Goal: Task Accomplishment & Management: Use online tool/utility

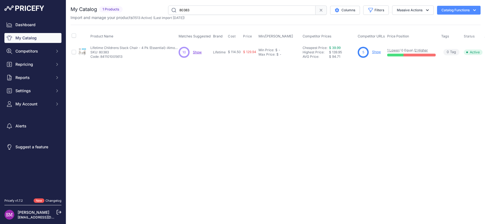
click at [200, 51] on span "Show" at bounding box center [197, 52] width 9 height 4
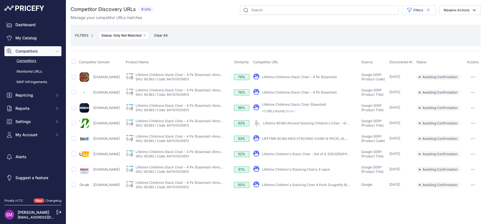
click at [476, 75] on button "button" at bounding box center [472, 77] width 11 height 8
click at [461, 90] on button "Confirm match" at bounding box center [456, 88] width 45 height 9
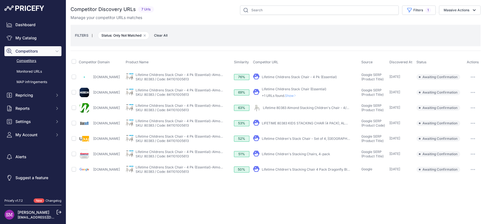
click at [471, 107] on icon "button" at bounding box center [472, 107] width 4 height 1
click at [325, 107] on link "Lifetime 80383 Almond Stacking Children's Chair - 4/Pack" at bounding box center [308, 108] width 91 height 4
click at [473, 107] on button "button" at bounding box center [472, 108] width 11 height 8
click at [466, 119] on button "Confirm match" at bounding box center [456, 119] width 45 height 9
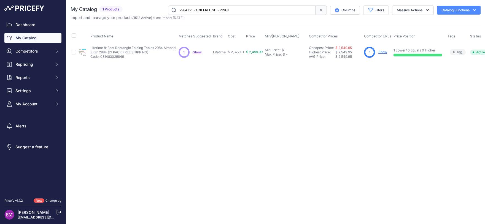
click at [196, 53] on span "Show" at bounding box center [197, 52] width 9 height 4
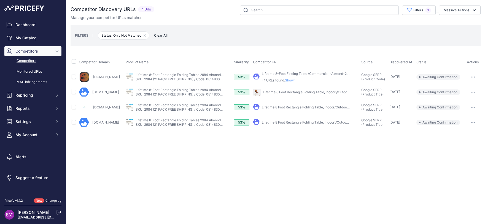
click at [474, 77] on icon "button" at bounding box center [472, 77] width 4 height 1
click at [459, 88] on button "Confirm match" at bounding box center [456, 88] width 45 height 9
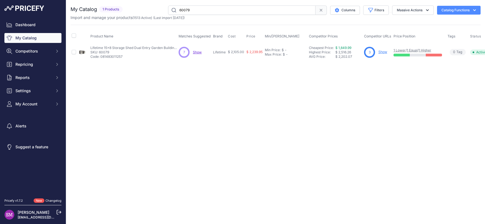
click at [199, 52] on span "Show" at bounding box center [197, 52] width 9 height 4
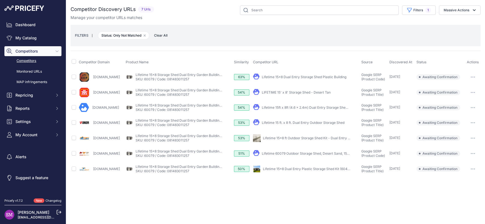
click at [471, 78] on button "button" at bounding box center [472, 77] width 11 height 8
click at [466, 86] on button "Confirm match" at bounding box center [456, 88] width 45 height 9
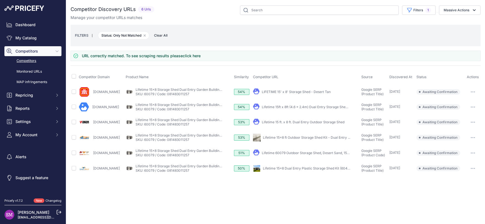
click at [467, 170] on div at bounding box center [472, 169] width 13 height 8
click at [473, 167] on button "button" at bounding box center [472, 169] width 11 height 8
click at [465, 178] on button "Confirm match" at bounding box center [456, 180] width 45 height 9
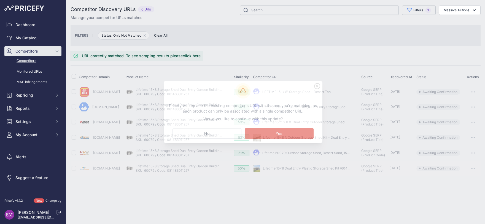
click at [286, 132] on button "Matching... Yes" at bounding box center [278, 133] width 69 height 10
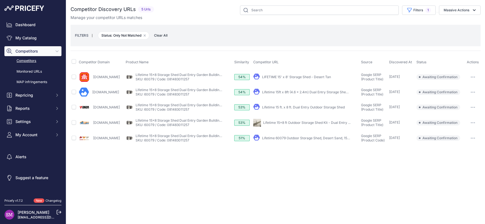
click at [316, 107] on link "Lifetime 15 ft. x 8 ft. Dual Entry Outdoor Storage Shed" at bounding box center [303, 107] width 83 height 4
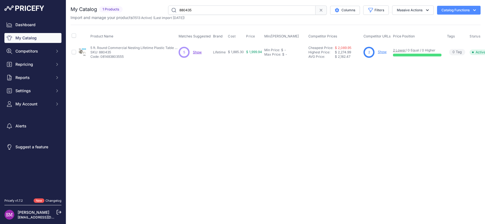
click at [195, 51] on span "Show" at bounding box center [197, 52] width 9 height 4
click at [194, 53] on span "Show" at bounding box center [197, 52] width 9 height 4
click at [198, 51] on span "Show" at bounding box center [197, 52] width 9 height 4
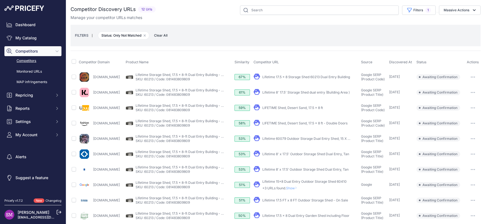
click at [470, 77] on icon "button" at bounding box center [472, 77] width 4 height 1
click at [458, 85] on button "Confirm match" at bounding box center [456, 88] width 45 height 9
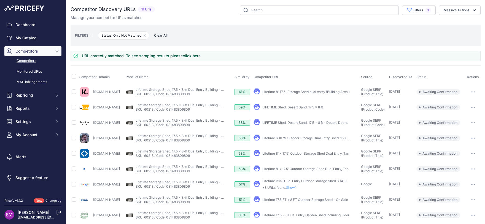
click at [308, 153] on link "Lifetime 8' x 17.5' Outdoor Storage Shed Dual Entry, Tan" at bounding box center [305, 153] width 87 height 4
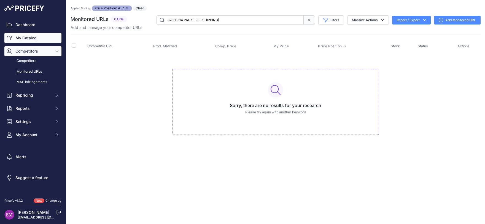
click at [35, 39] on link "My Catalog" at bounding box center [32, 38] width 57 height 10
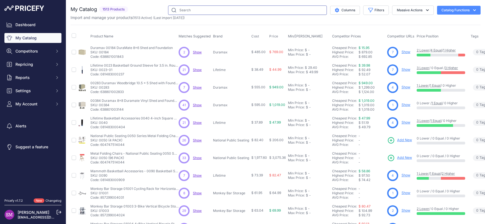
click at [235, 12] on input "text" at bounding box center [247, 10] width 159 height 9
type input "82830"
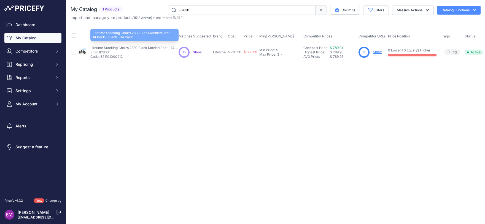
click at [94, 48] on p "Lifetime Stacking Chairs 2830 Black Molded Seat - 14 Pack - Black - 14 Pack" at bounding box center [134, 48] width 88 height 4
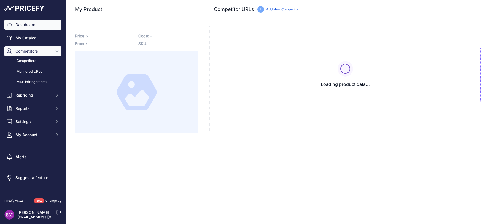
type input "[DOMAIN_NAME][URL]"
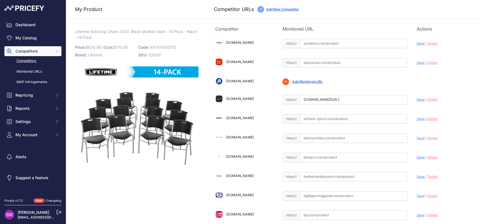
click at [21, 65] on link "Competitors" at bounding box center [32, 61] width 57 height 10
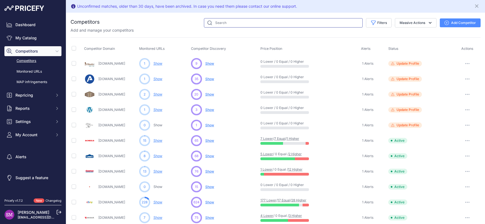
click at [241, 22] on input "text" at bounding box center [283, 22] width 159 height 9
type input "global"
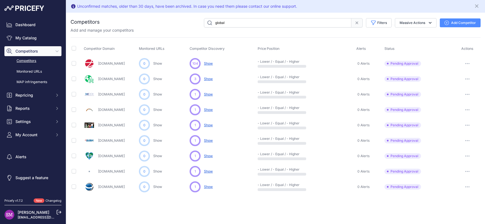
click at [468, 65] on button "button" at bounding box center [466, 64] width 11 height 8
click at [451, 83] on button "Approve Competitor" at bounding box center [456, 84] width 45 height 9
